Goal: Task Accomplishment & Management: Manage account settings

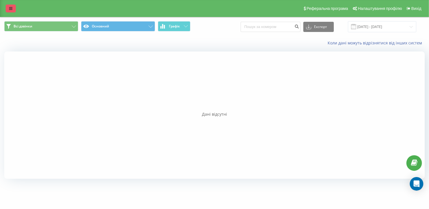
click at [6, 9] on link at bounding box center [11, 9] width 10 height 8
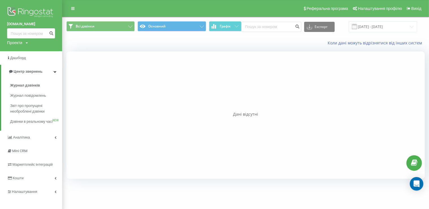
scroll to position [9, 0]
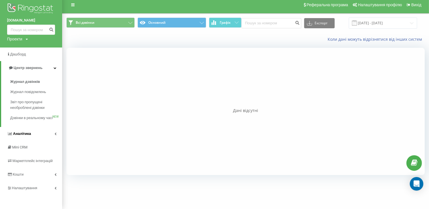
click at [48, 136] on link "Аналiтика" at bounding box center [31, 134] width 62 height 14
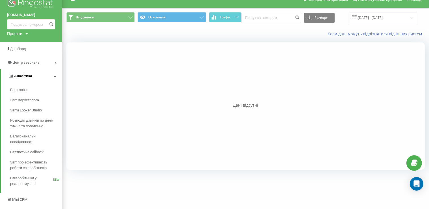
click at [50, 73] on link "Аналiтика" at bounding box center [31, 76] width 61 height 14
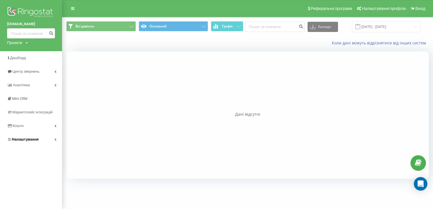
click at [51, 144] on link "Налаштування" at bounding box center [31, 139] width 62 height 14
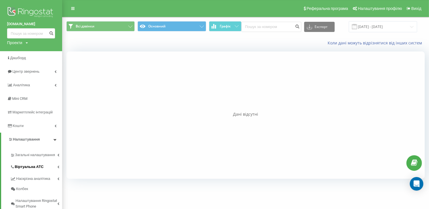
click at [39, 166] on span "Віртуальна АТС" at bounding box center [29, 167] width 29 height 6
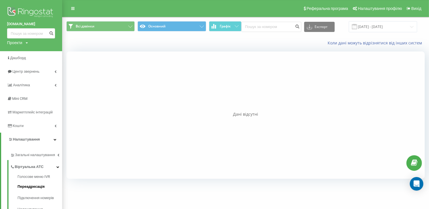
click at [38, 187] on span "Переадресація" at bounding box center [30, 186] width 27 height 6
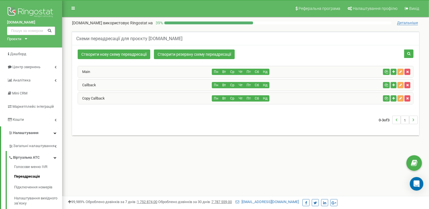
click at [148, 99] on div "Copy Callback" at bounding box center [145, 98] width 134 height 11
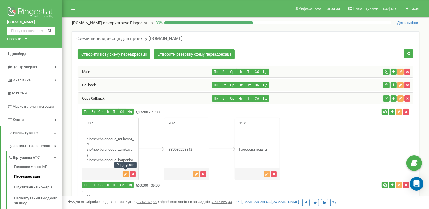
click at [126, 171] on button "button" at bounding box center [125, 174] width 6 height 6
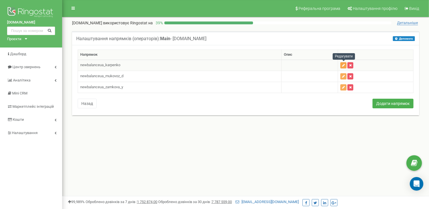
click at [345, 65] on icon "button" at bounding box center [343, 64] width 3 height 3
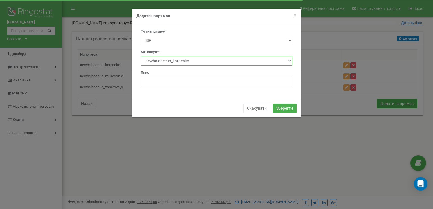
click at [141, 56] on select "newbalanceua_zamkova_y newbalanceua_mukovoz_d newbalanceua_mykolushko_n newbala…" at bounding box center [217, 61] width 152 height 10
select select "newbalanceua_lytvyn_n"
click option "newbalanceua_lytvyn_n" at bounding box center [0, 0] width 0 height 0
click at [285, 108] on button "Зберегти" at bounding box center [285, 108] width 24 height 10
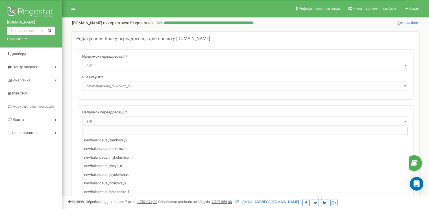
select select "SIP"
select select "newbalanceua_mukovoz_d"
select select "SIP"
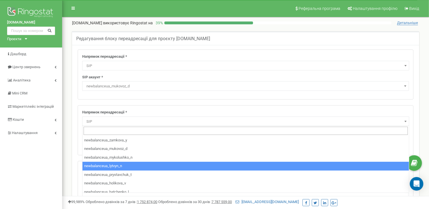
select select "newbalanceua_lytvyn_n"
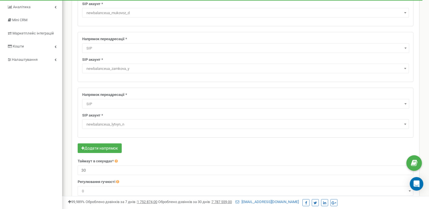
scroll to position [82, 0]
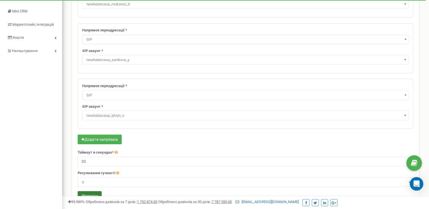
click at [94, 193] on button "Зберегти" at bounding box center [90, 196] width 24 height 10
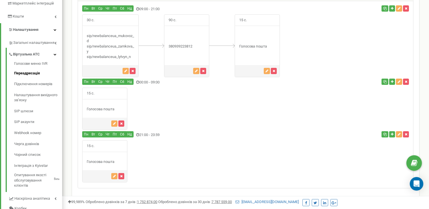
scroll to position [103, 0]
